Goal: Check status: Check status

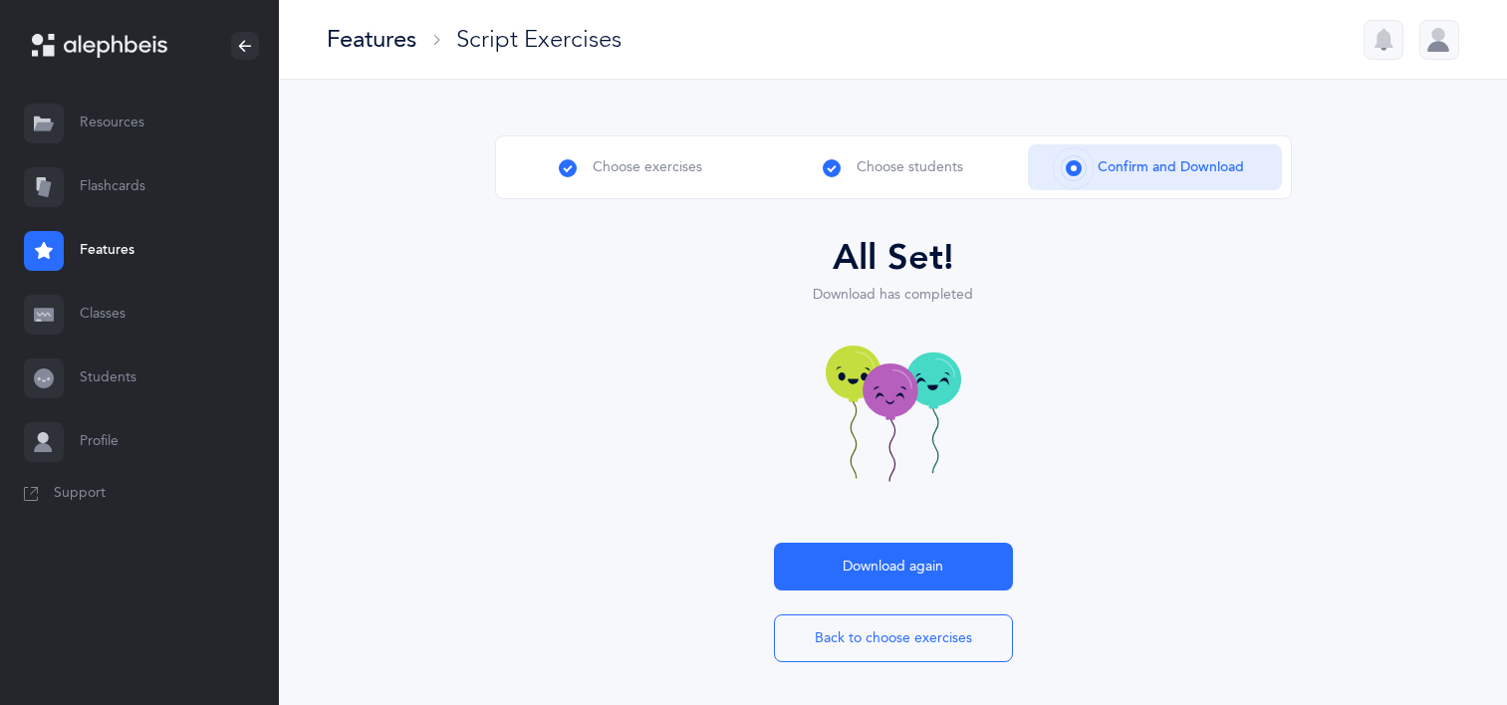
scroll to position [6, 0]
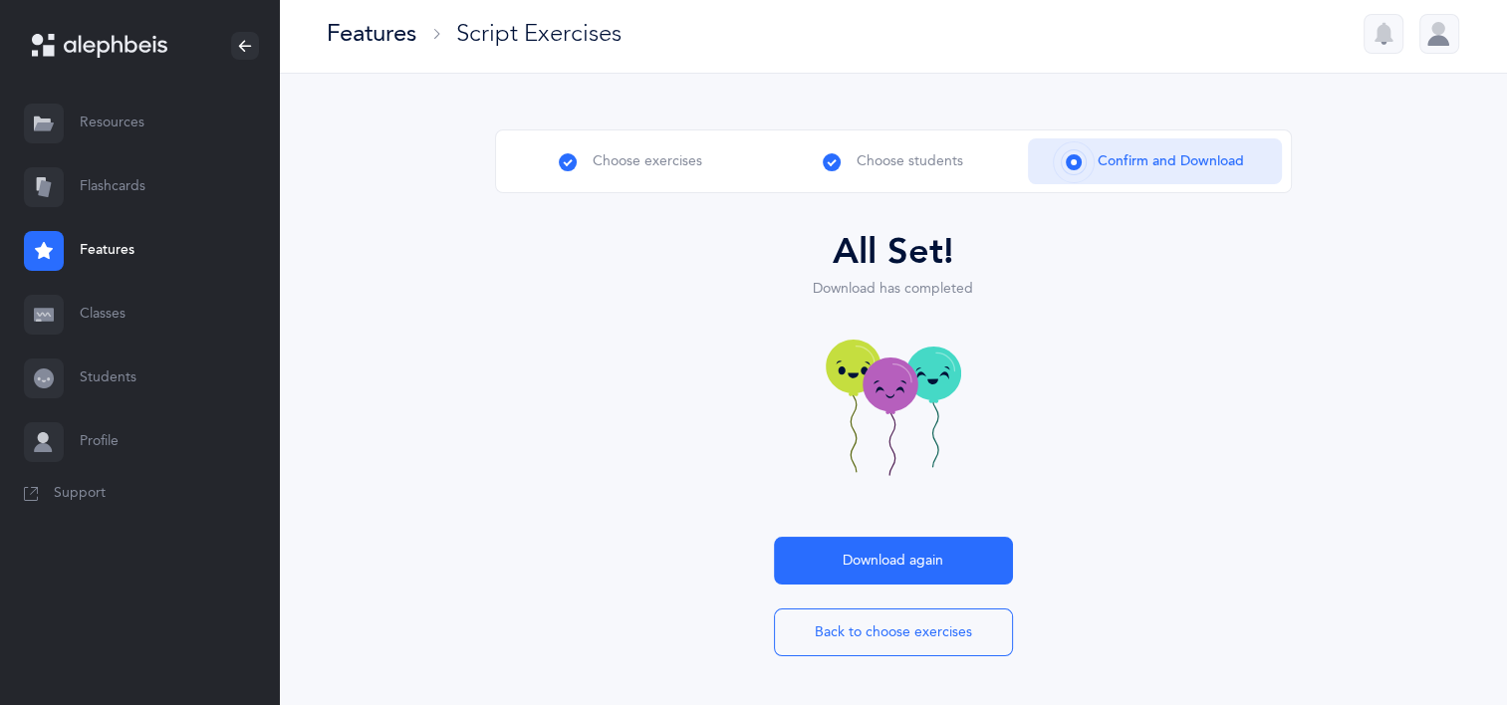
click at [94, 255] on link "Features" at bounding box center [139, 251] width 279 height 64
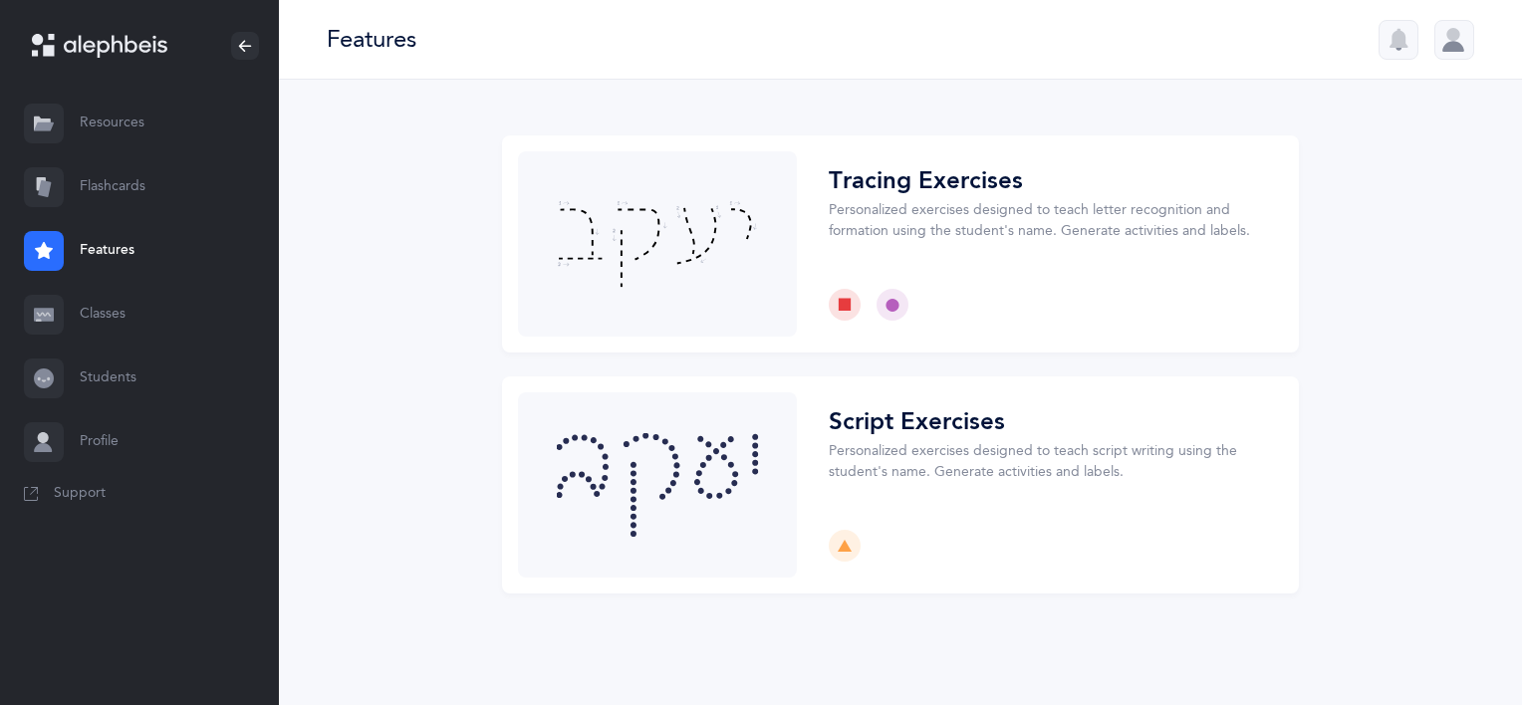
click at [92, 323] on link "Classes" at bounding box center [139, 315] width 279 height 64
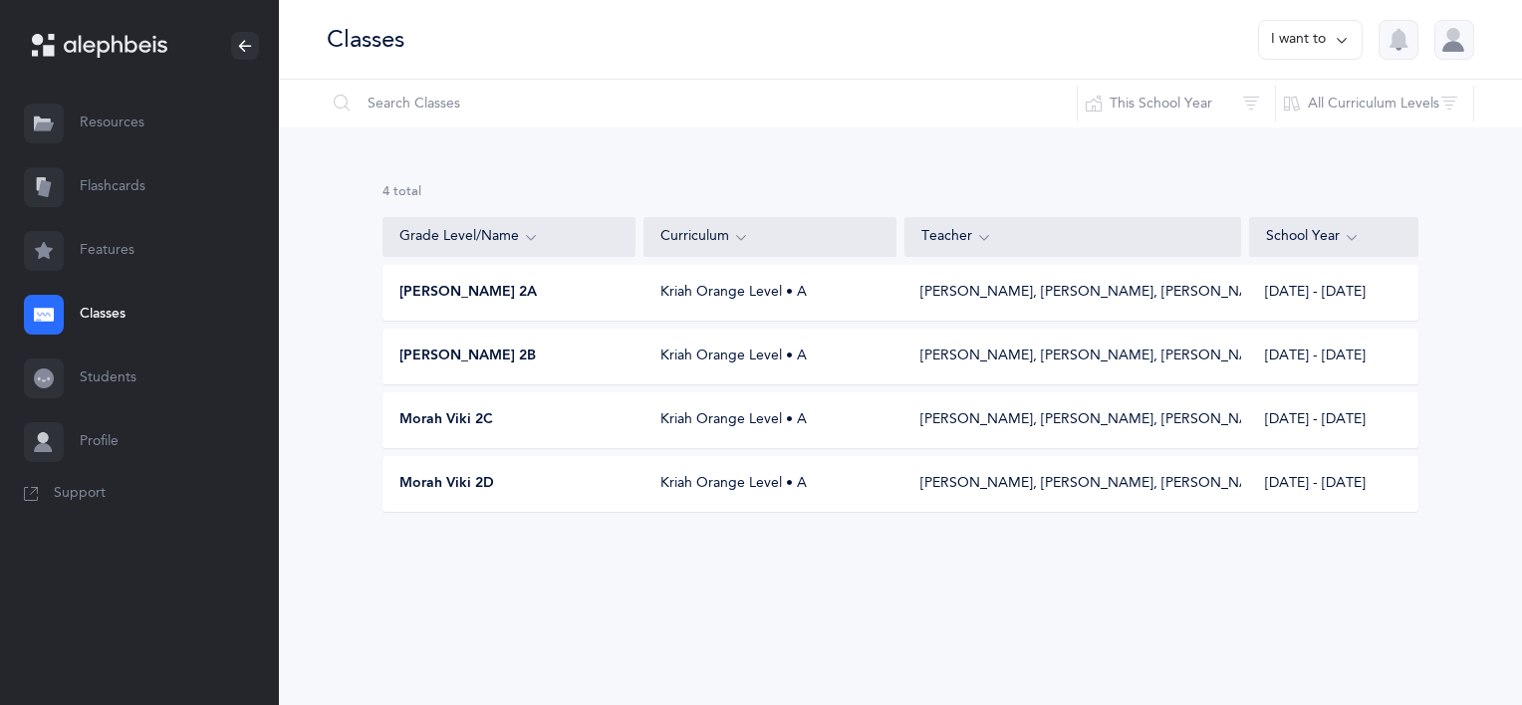
click at [657, 309] on div "[PERSON_NAME] 2A Kriah Orange Level • A [PERSON_NAME], [PERSON_NAME], [PERSON_N…" at bounding box center [900, 293] width 1036 height 56
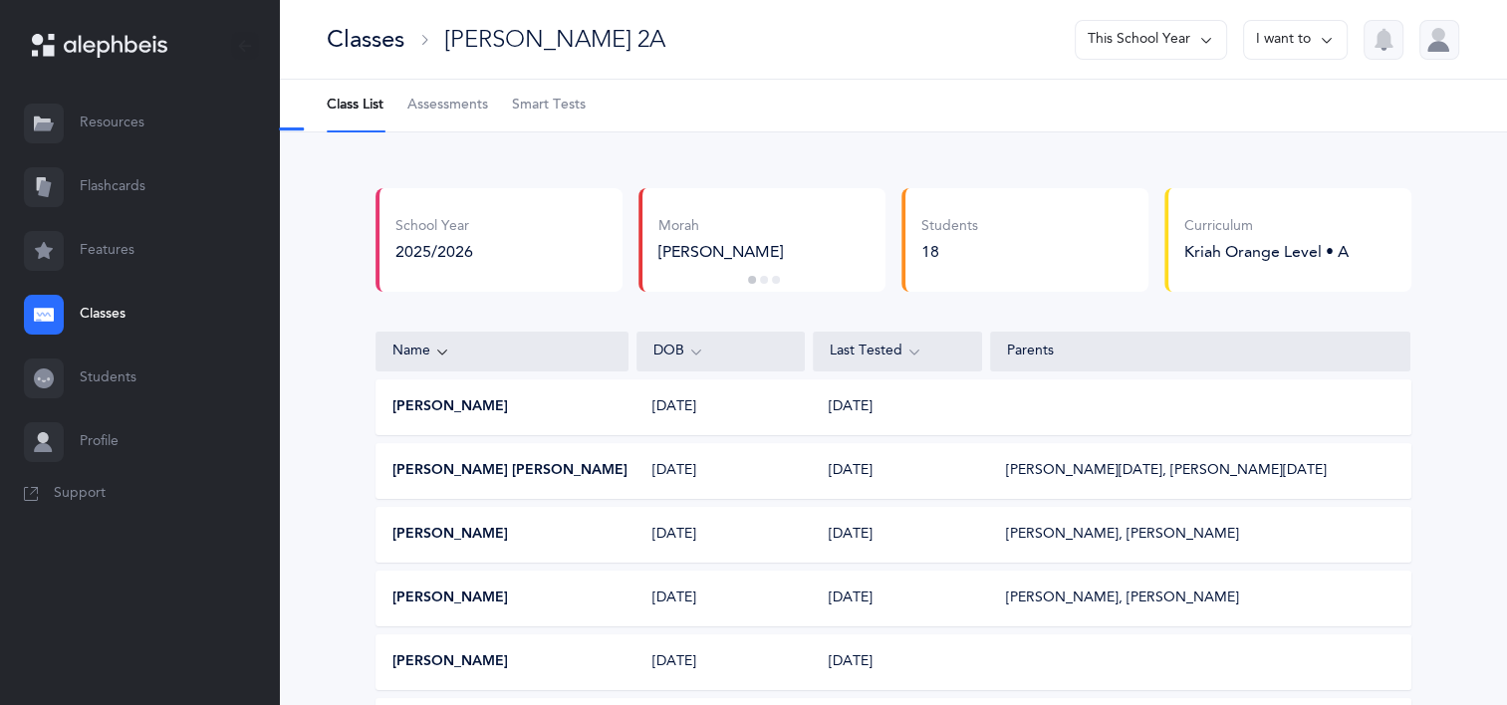
select select "2"
click at [427, 108] on span "Assessments" at bounding box center [447, 106] width 81 height 20
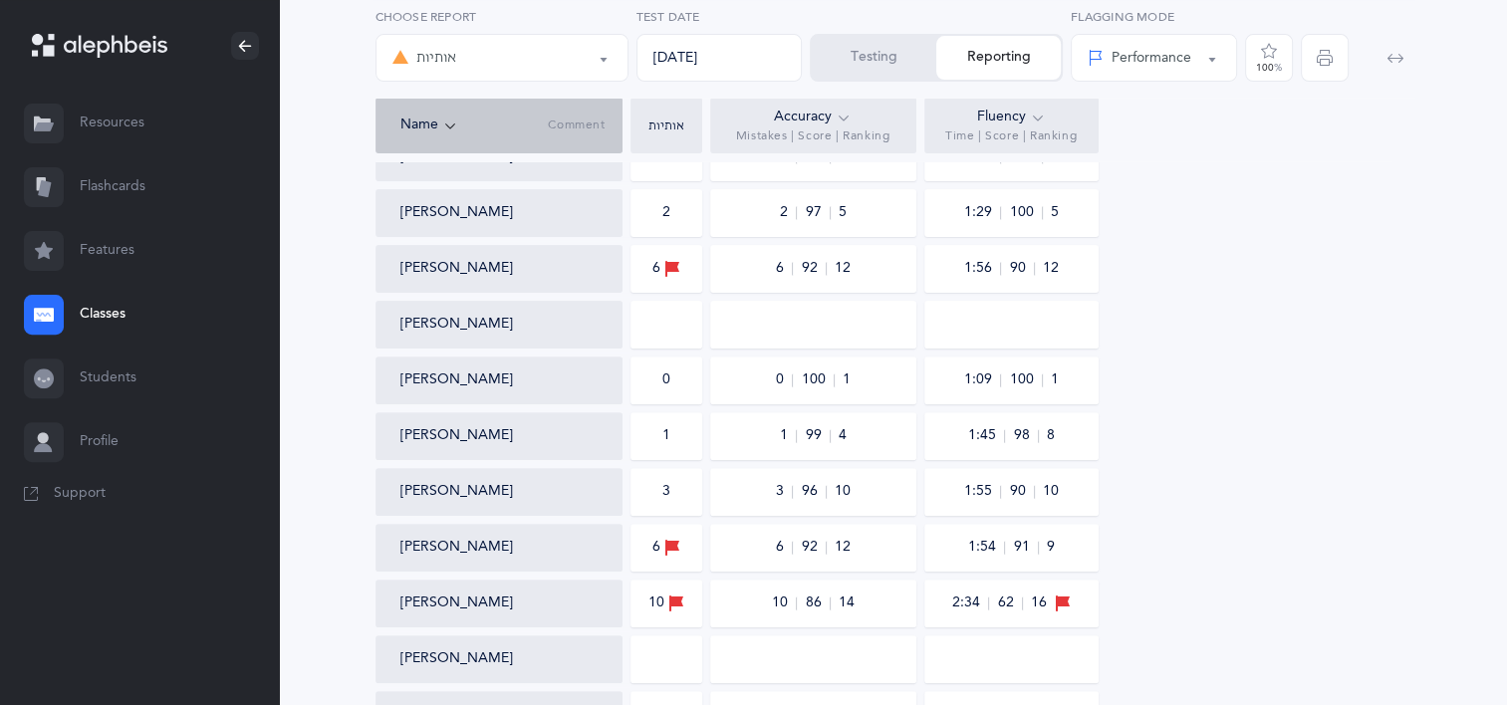
scroll to position [816, 0]
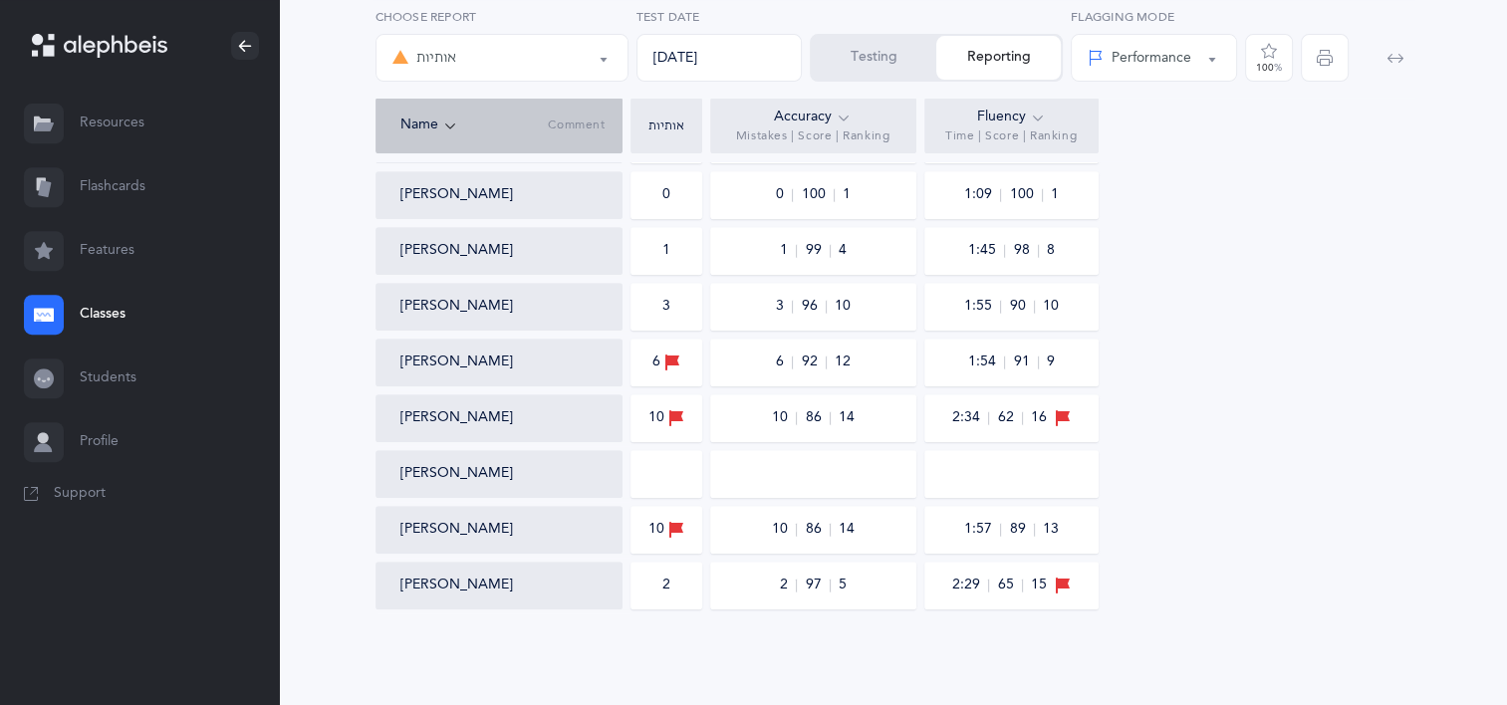
click at [1323, 44] on span "button" at bounding box center [1325, 58] width 48 height 48
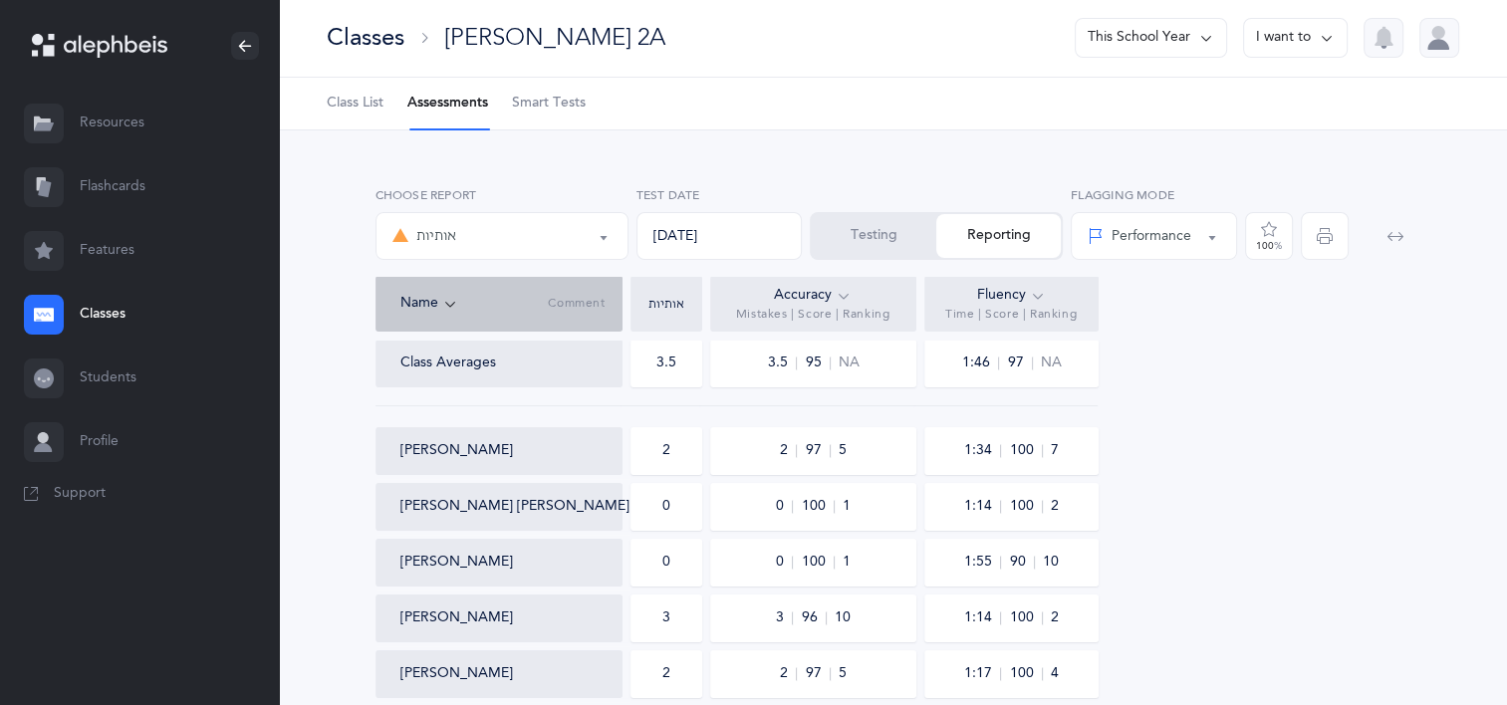
scroll to position [0, 0]
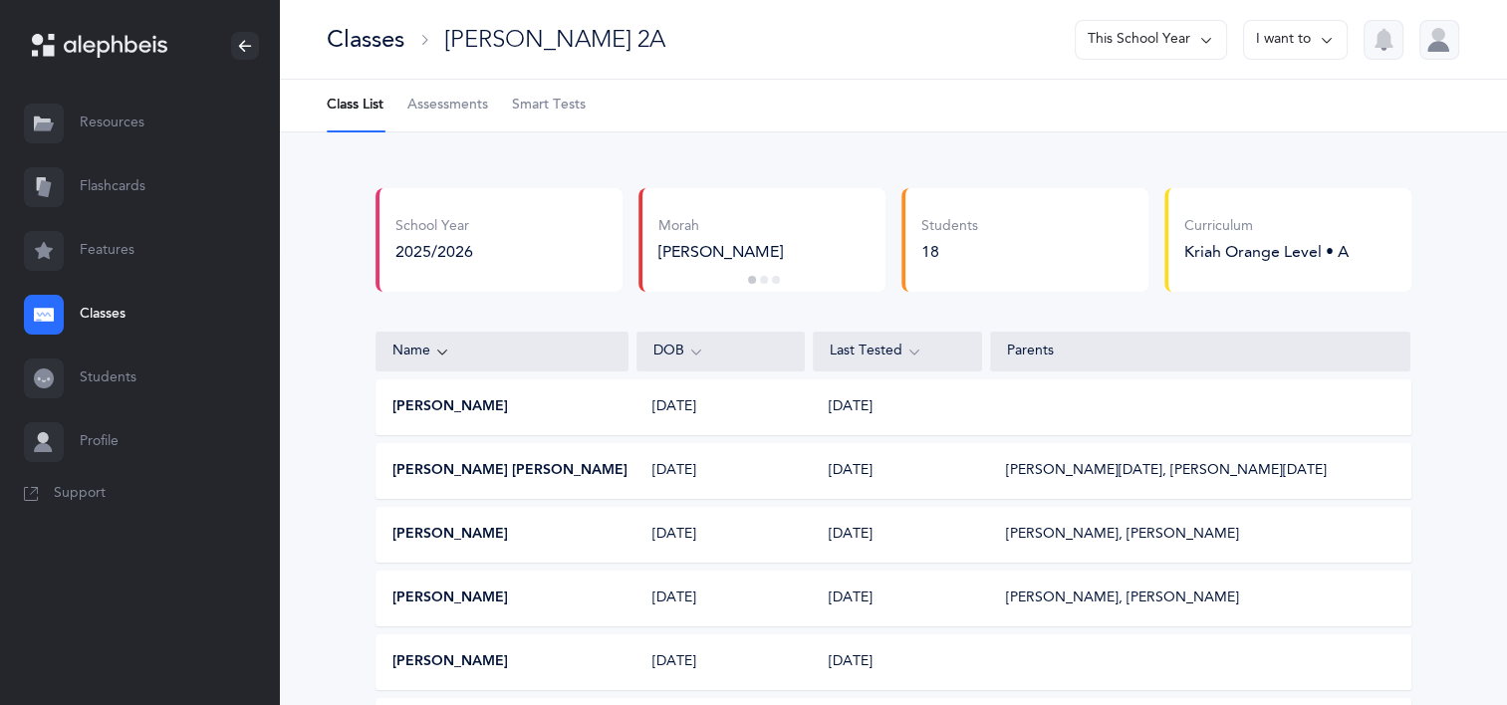
click at [121, 324] on link "Classes" at bounding box center [139, 315] width 279 height 64
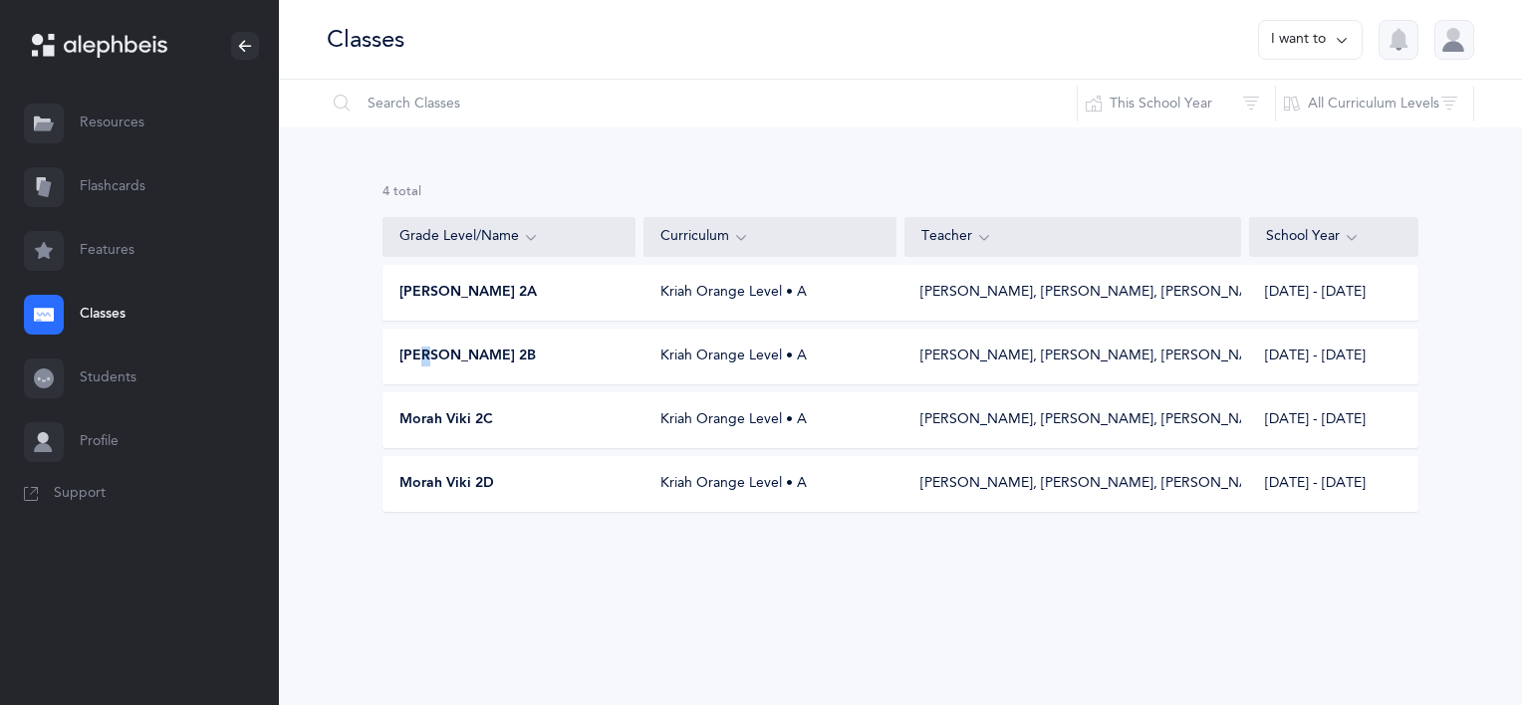
click at [430, 361] on span "[PERSON_NAME] 2B" at bounding box center [467, 357] width 136 height 20
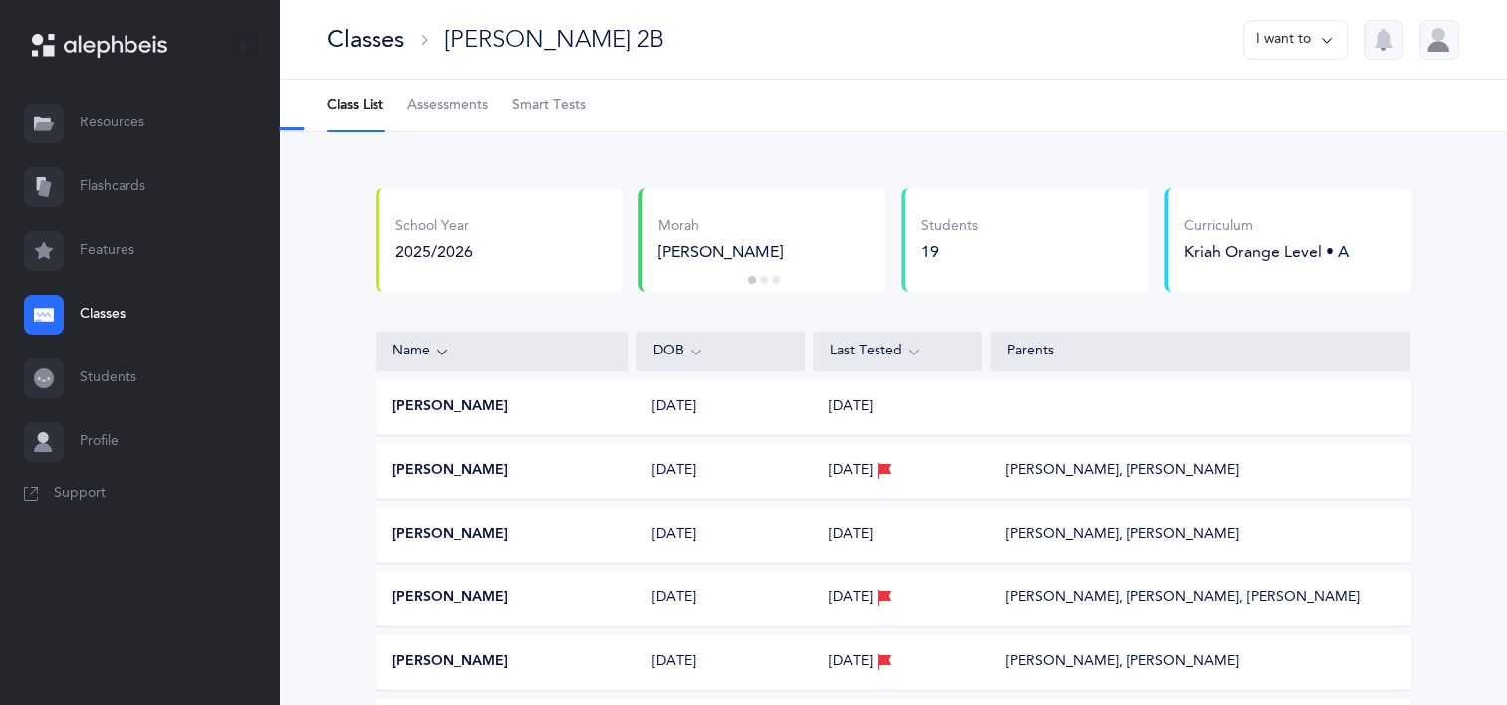
select select "2"
click at [454, 100] on span "Assessments" at bounding box center [447, 106] width 81 height 20
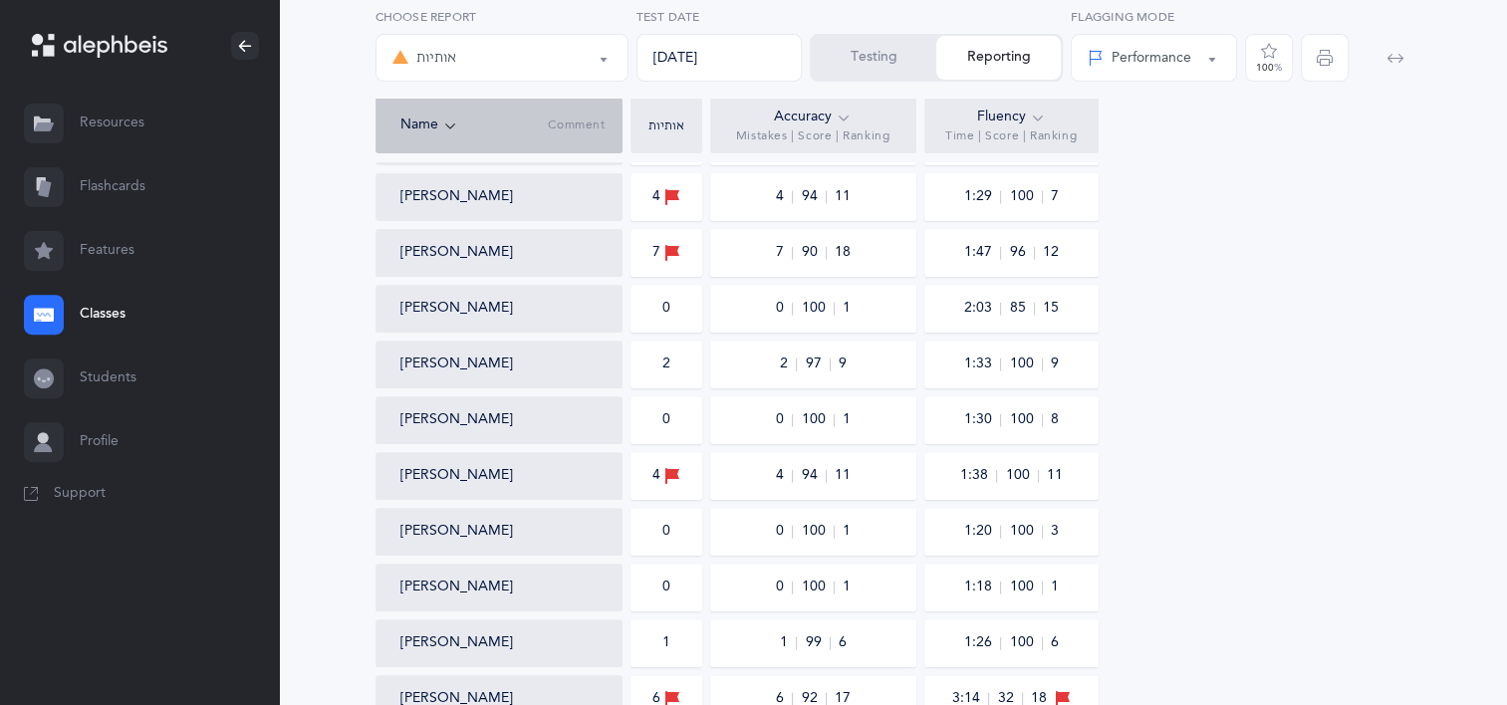
scroll to position [872, 0]
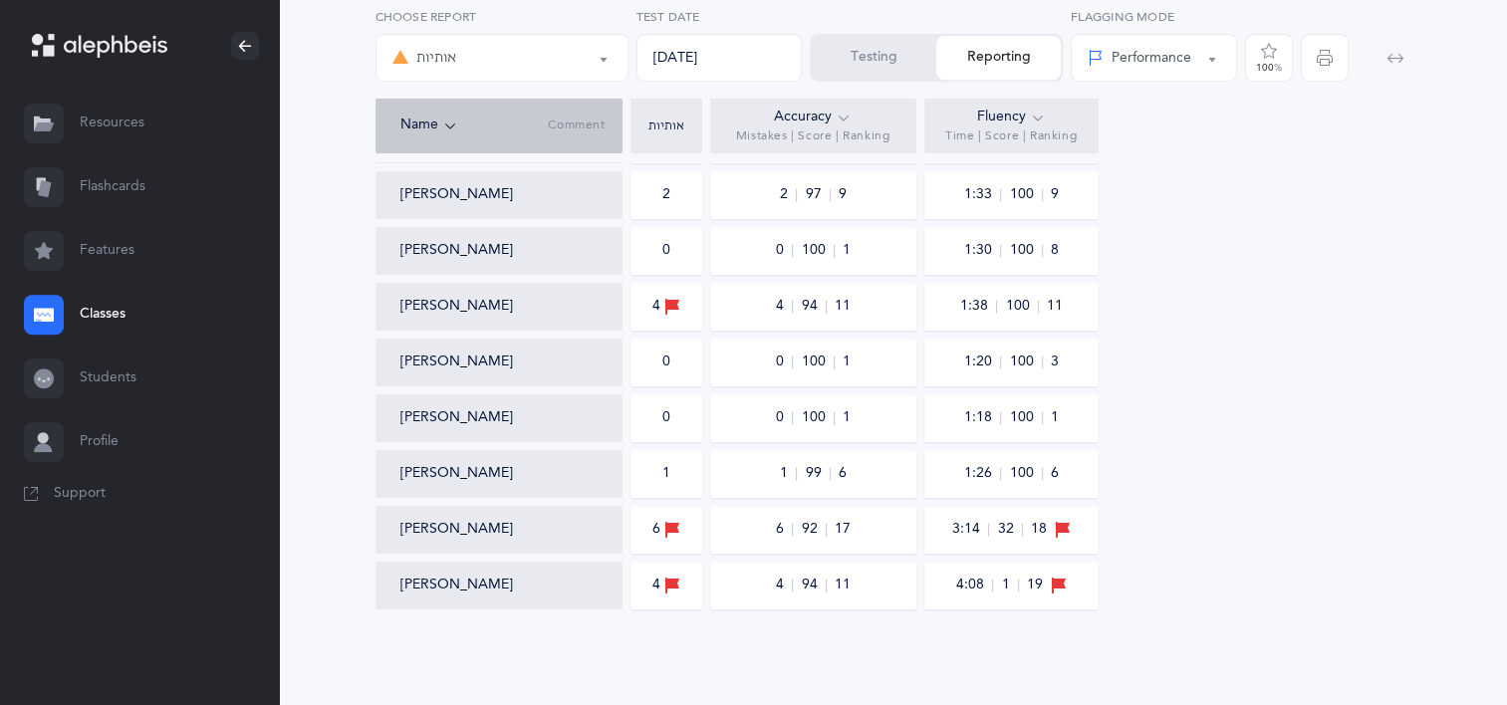
click at [1314, 59] on span "button" at bounding box center [1325, 58] width 48 height 48
click at [56, 319] on div at bounding box center [44, 315] width 40 height 40
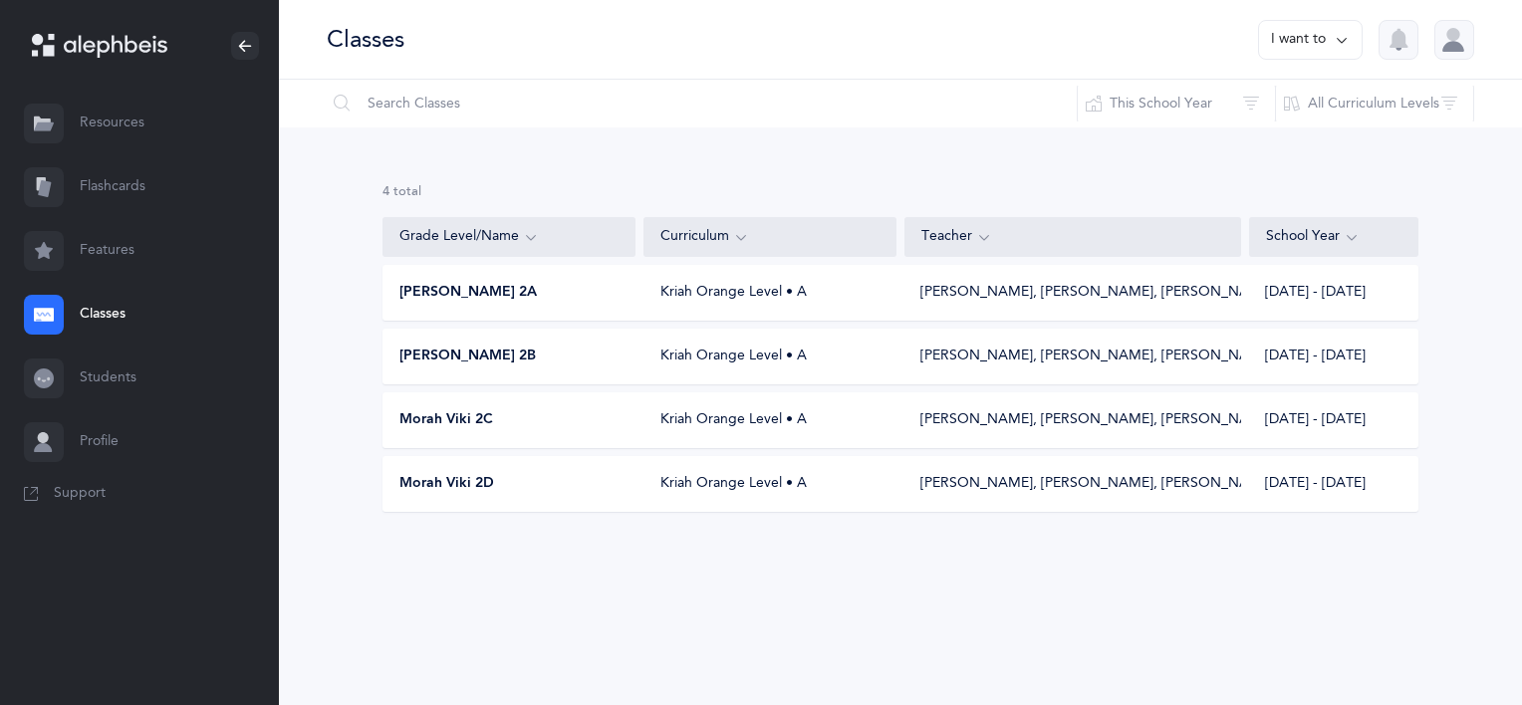
click at [480, 418] on span "Morah Viki 2C" at bounding box center [446, 420] width 94 height 20
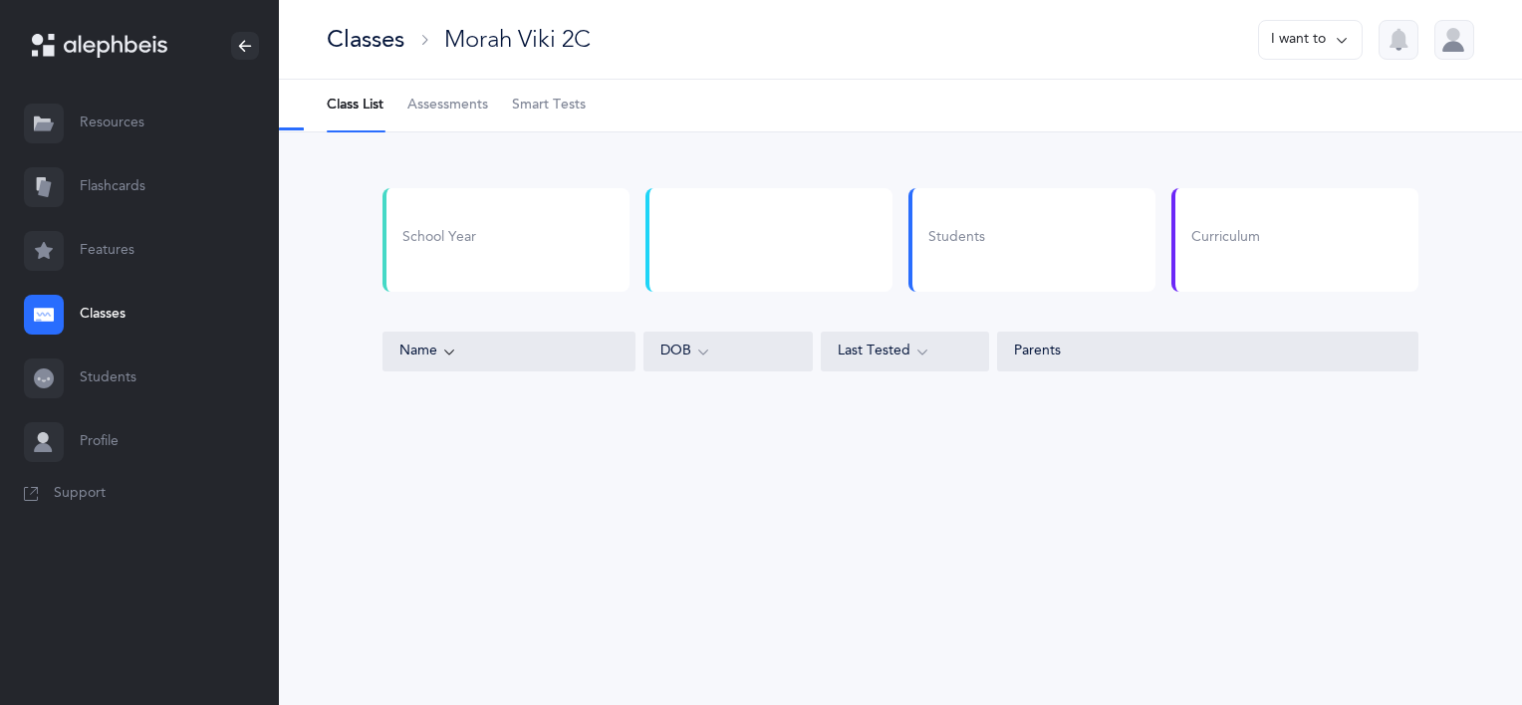
click at [482, 104] on span "Assessments" at bounding box center [447, 106] width 81 height 20
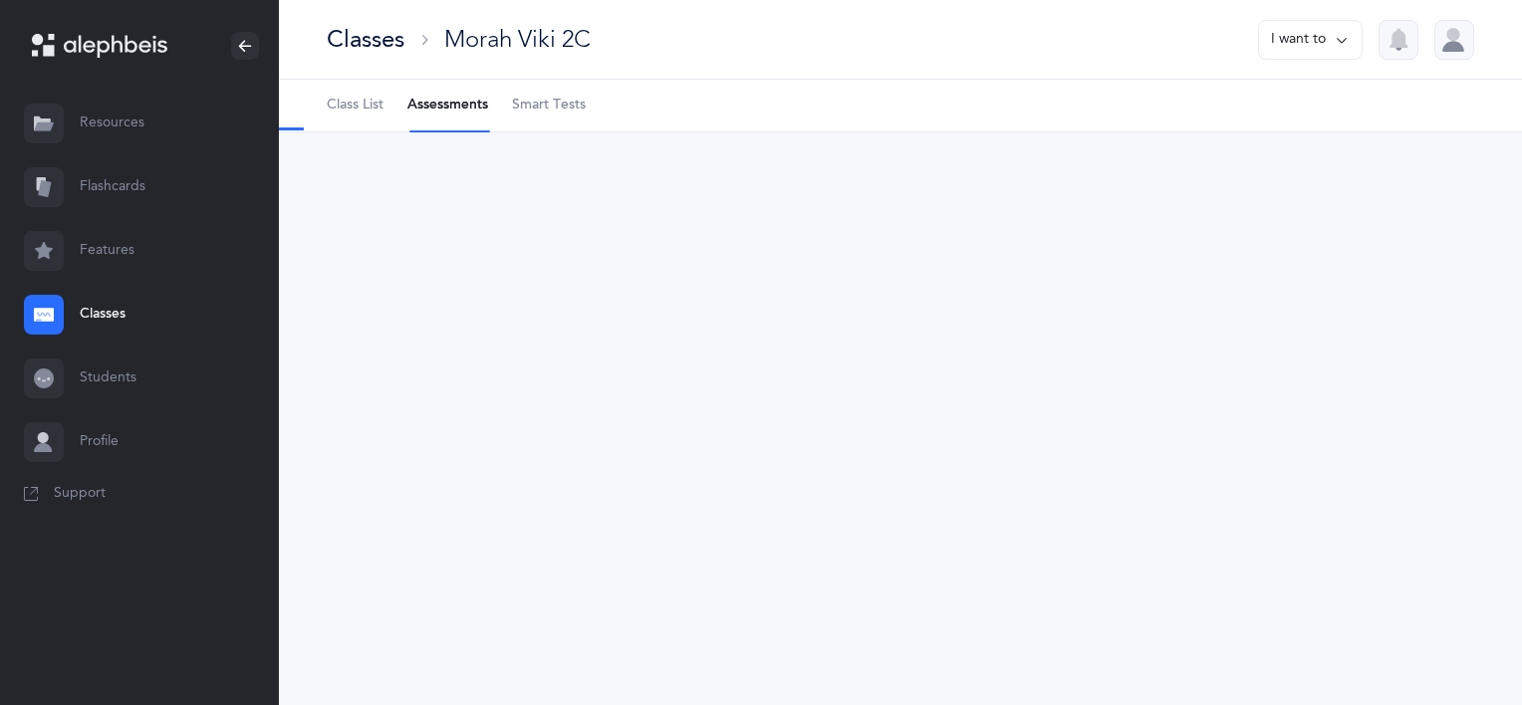
select select "2"
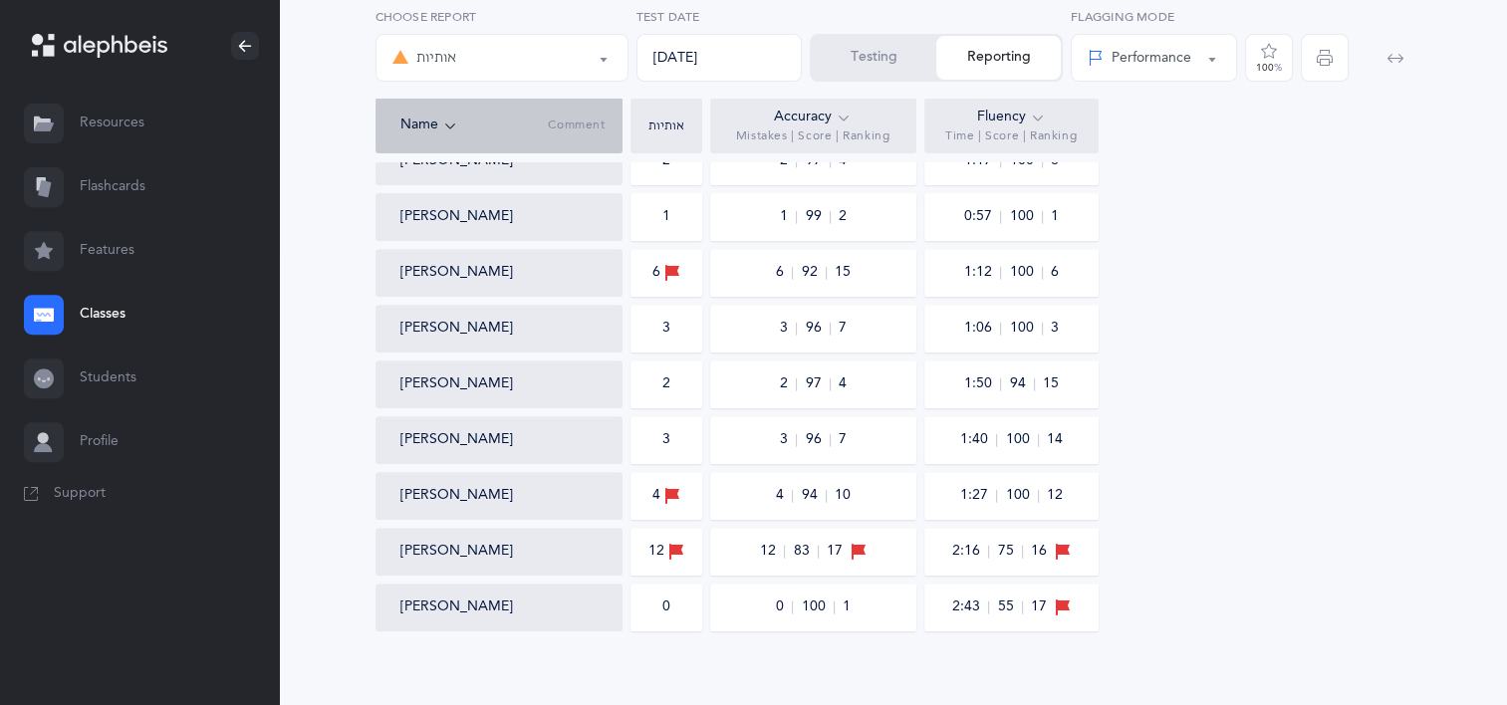
scroll to position [760, 0]
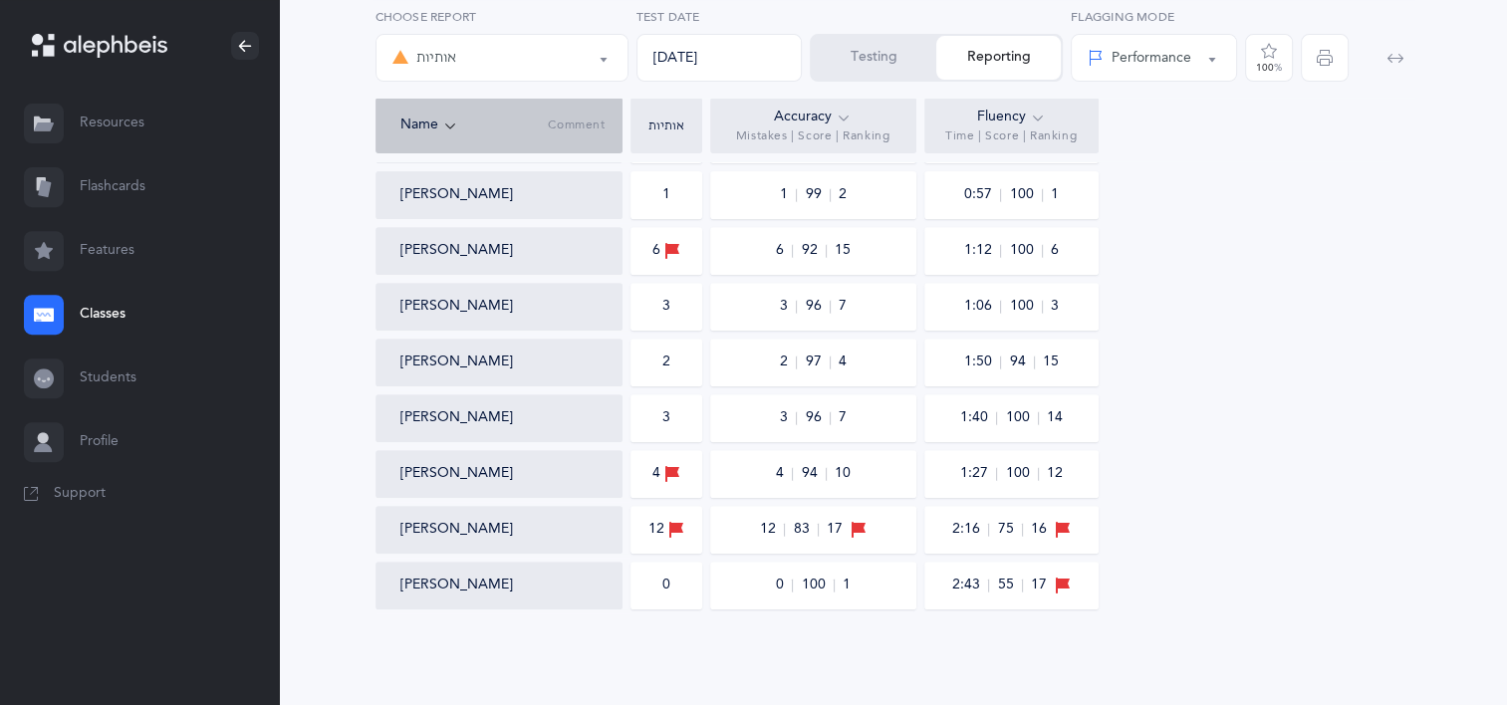
click at [1329, 48] on div at bounding box center [1371, 53] width 87 height 90
click at [1330, 46] on div "אותיות אותיות Choose report [DATE] Test Date Testing Reporting Performance Perc…" at bounding box center [894, 49] width 1044 height 98
click at [1070, 332] on div "Class Averages 3.5 3.5 95 NA 1:26 100 NA Gavi Fein 1 1 99 2 1:13 100 7 [PERSON_…" at bounding box center [894, 96] width 1036 height 1028
click at [1079, 327] on div "1:06 100 3" at bounding box center [1011, 307] width 174 height 48
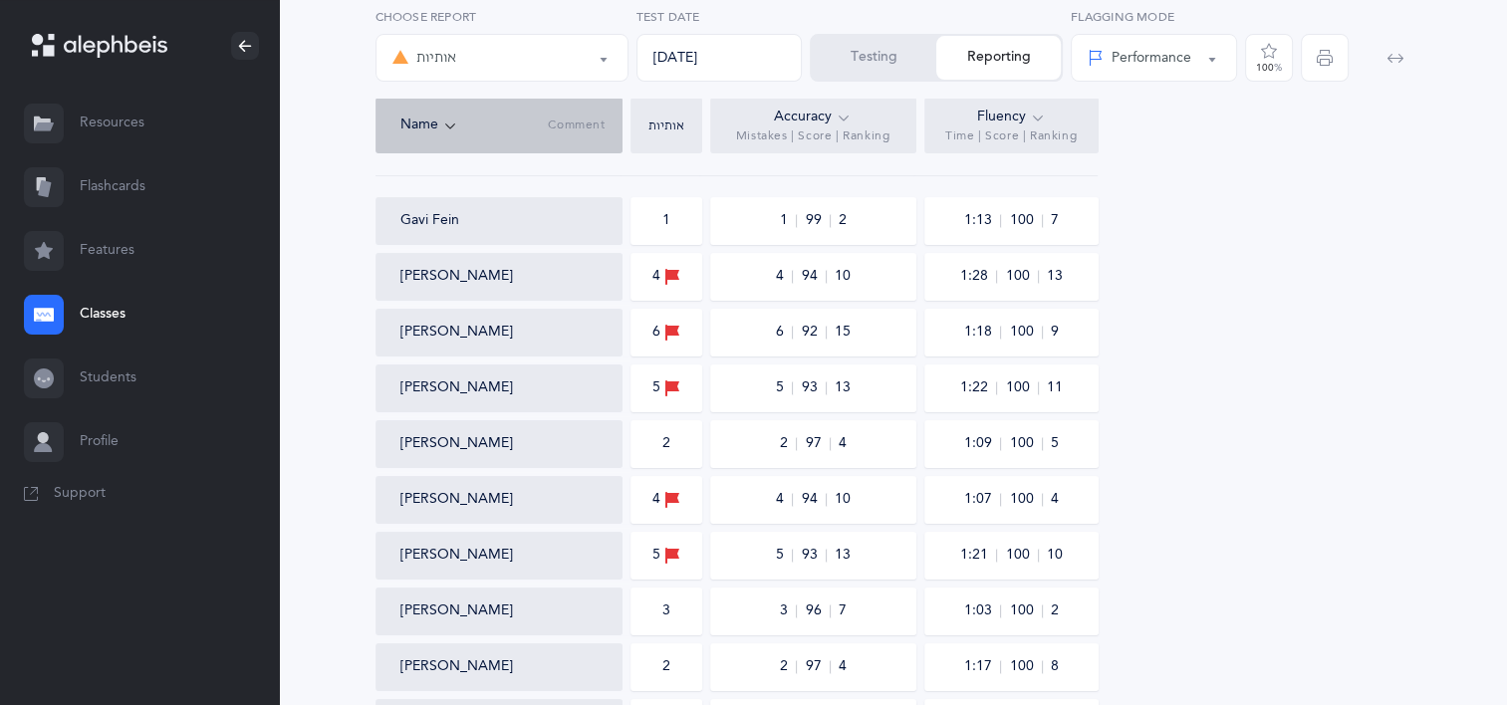
scroll to position [0, 0]
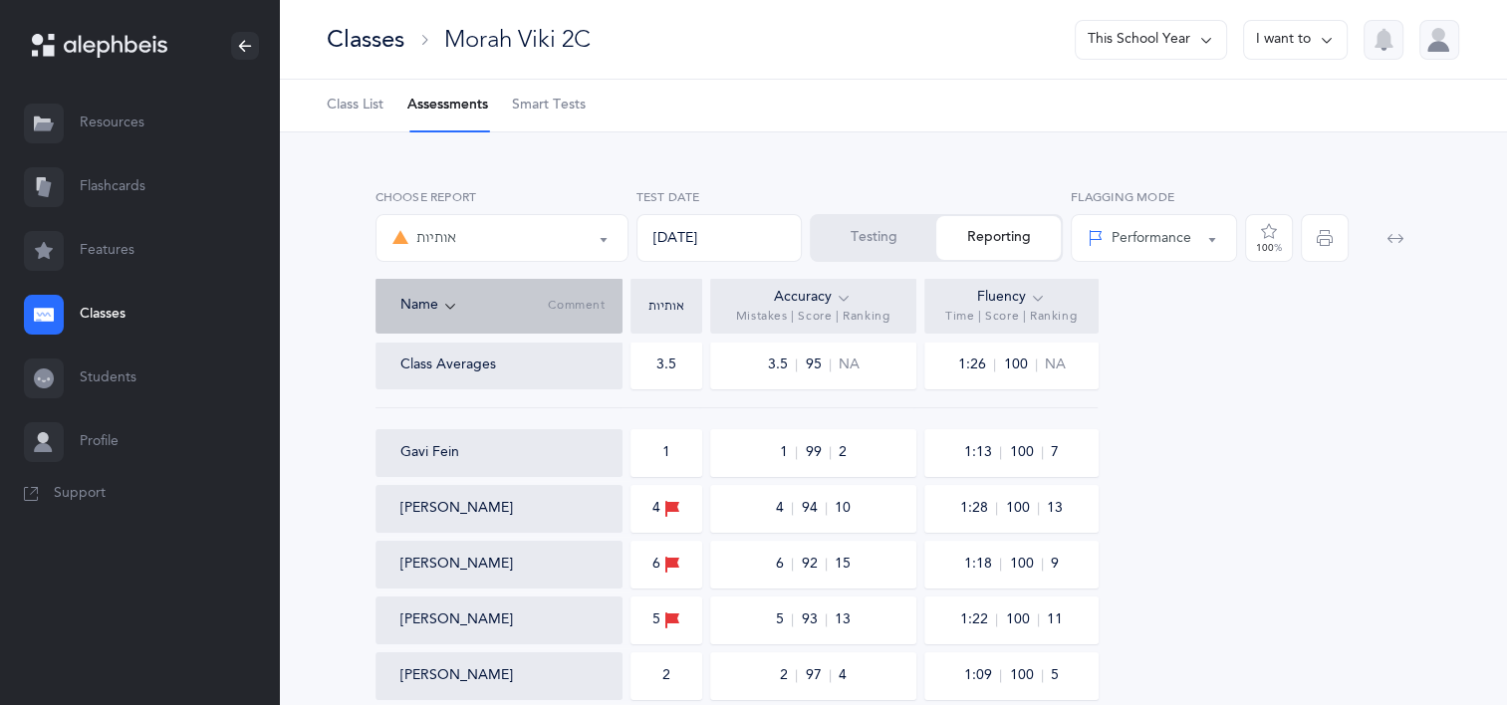
click at [1325, 246] on span "button" at bounding box center [1325, 238] width 48 height 48
click at [44, 331] on div at bounding box center [44, 315] width 40 height 40
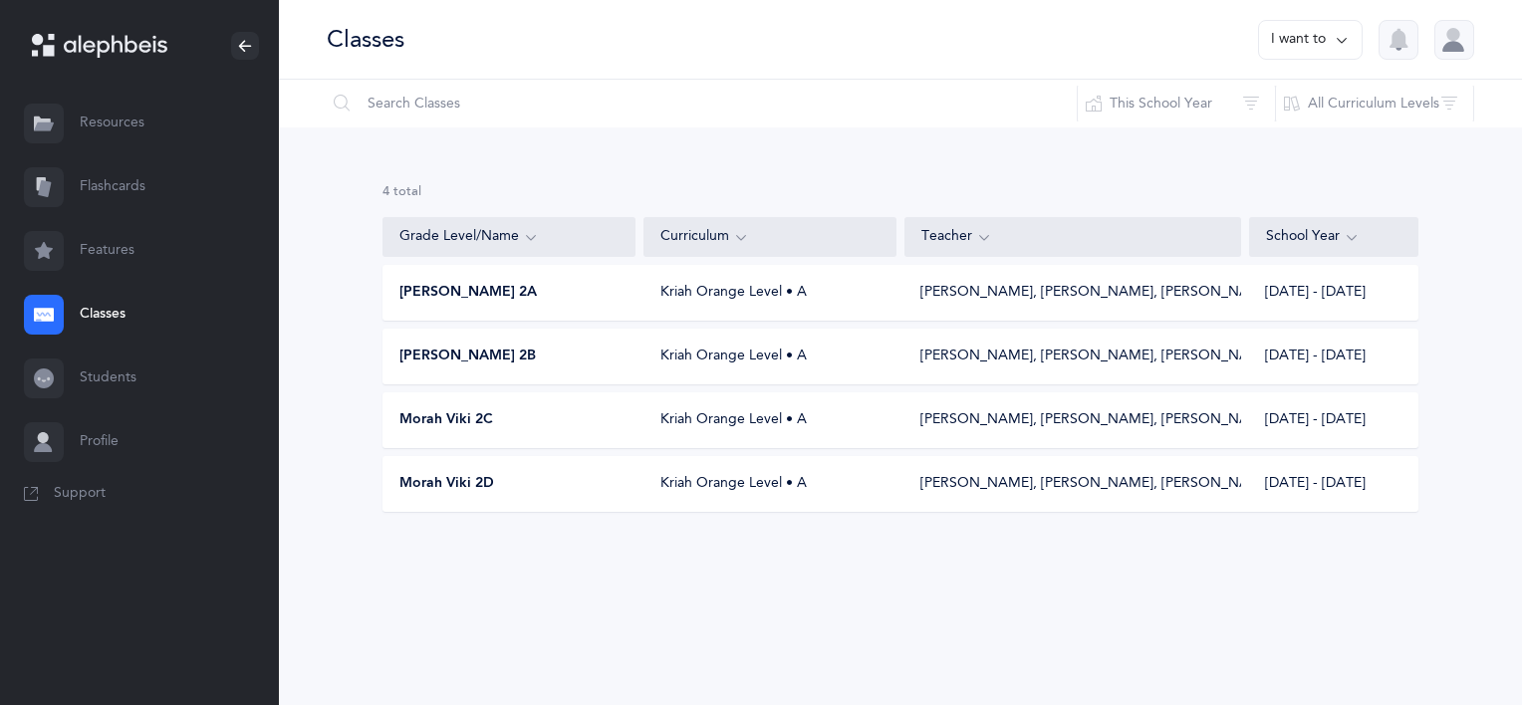
click at [422, 490] on span "Morah Viki 2D" at bounding box center [446, 484] width 95 height 20
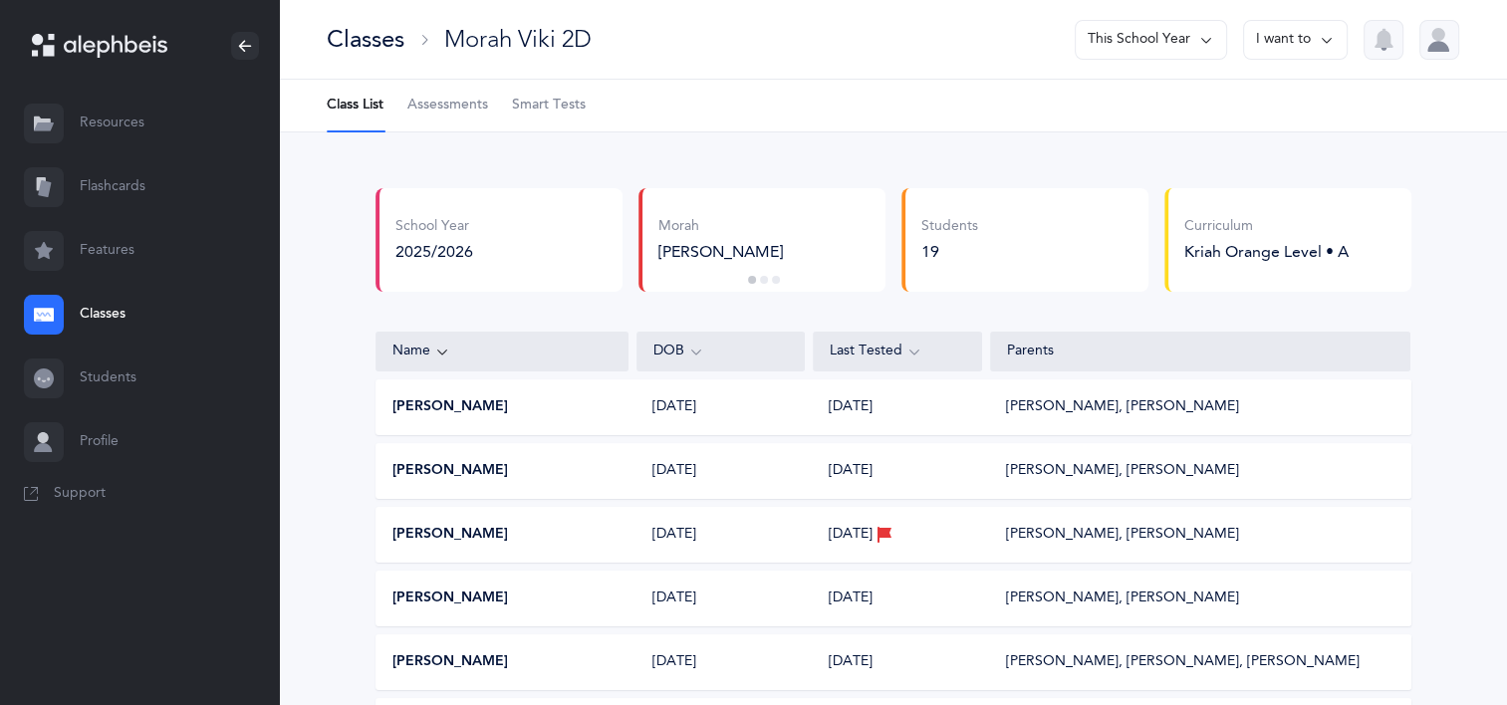
click at [448, 100] on span "Assessments" at bounding box center [447, 106] width 81 height 20
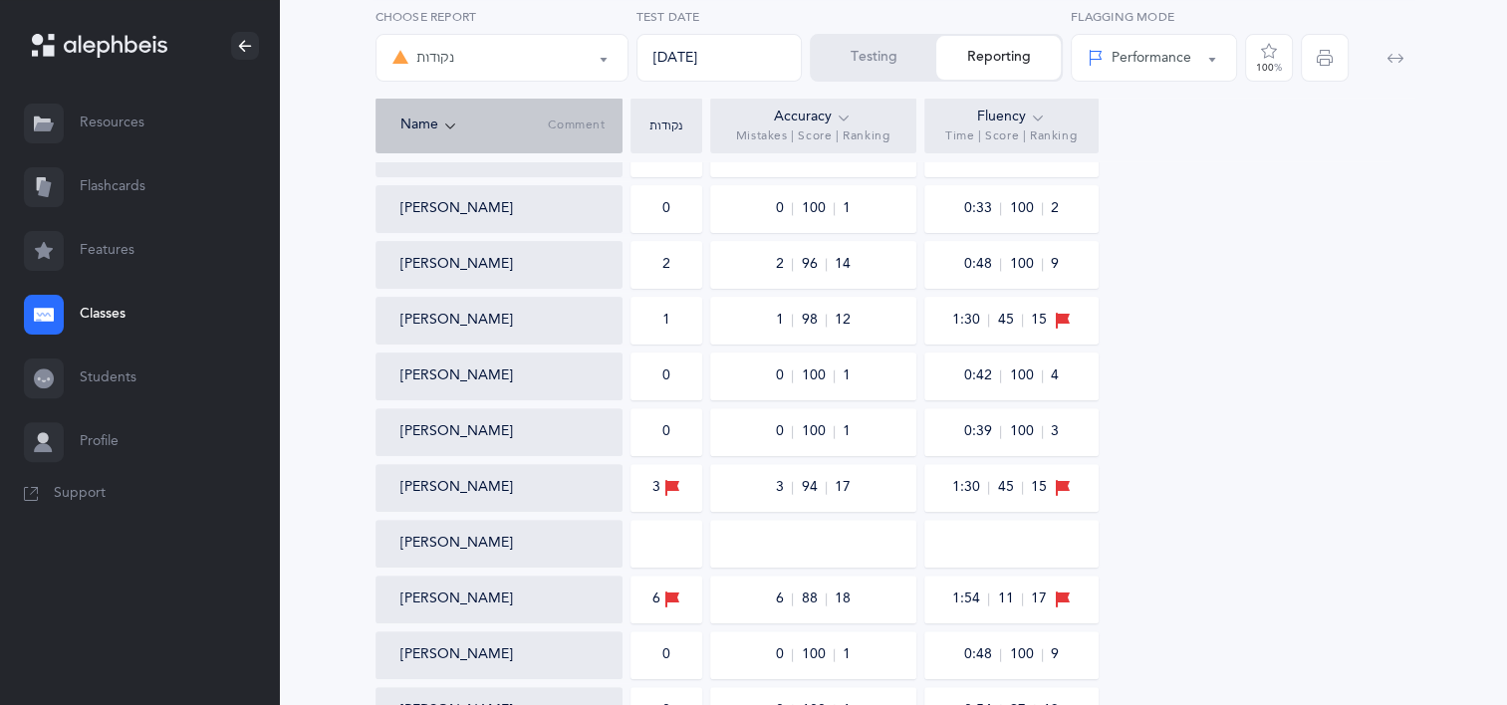
scroll to position [872, 0]
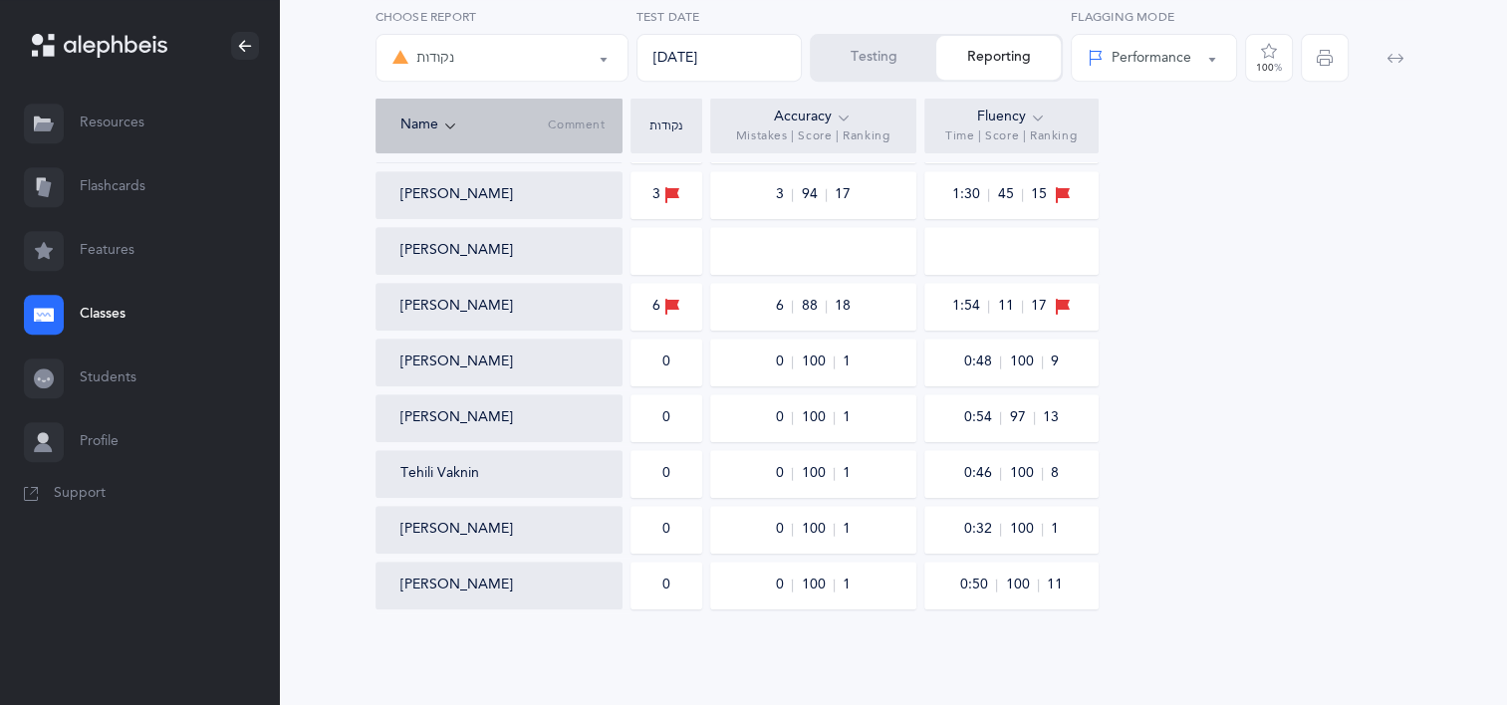
click at [1320, 68] on span "button" at bounding box center [1325, 58] width 48 height 48
